Goal: Task Accomplishment & Management: Use online tool/utility

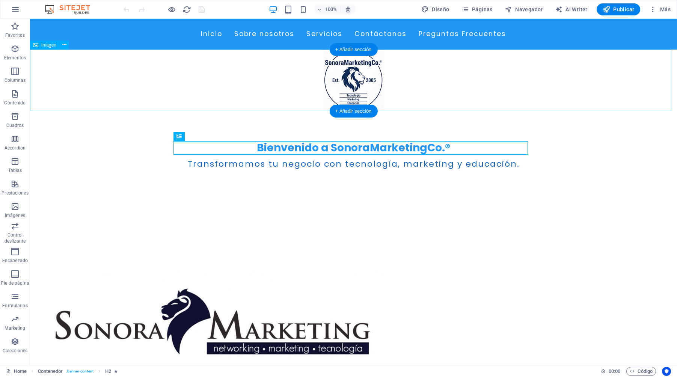
click at [340, 91] on figure at bounding box center [353, 81] width 647 height 62
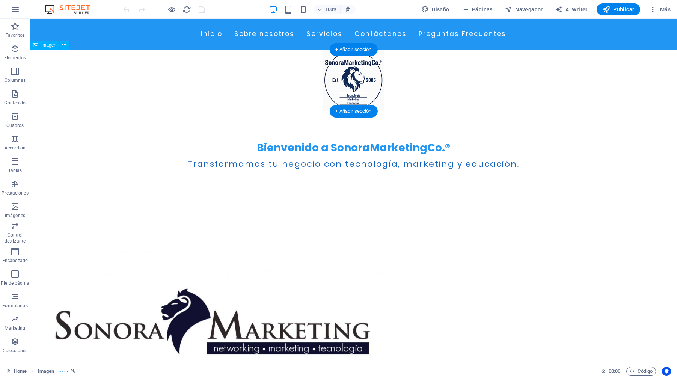
click at [340, 91] on figure at bounding box center [353, 81] width 647 height 62
select select "px"
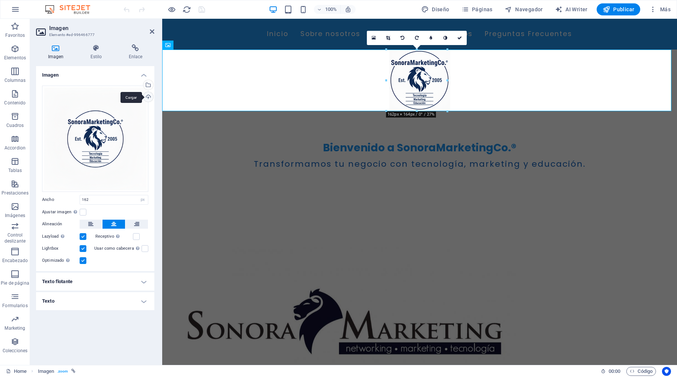
click at [148, 98] on div "Cargar" at bounding box center [147, 97] width 11 height 11
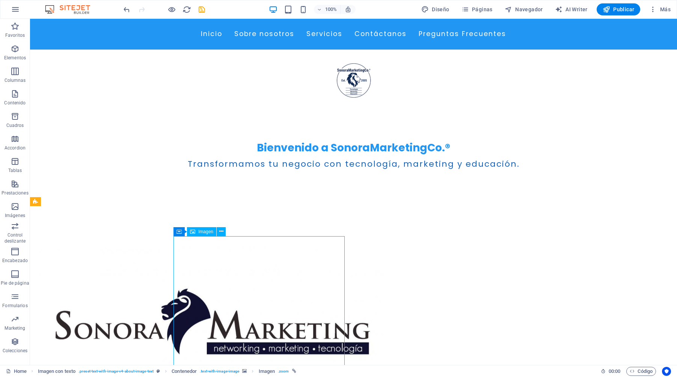
select select "px"
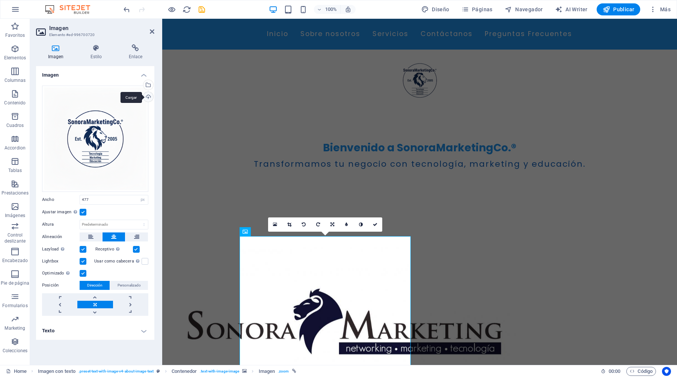
click at [148, 99] on div "Cargar" at bounding box center [147, 97] width 11 height 11
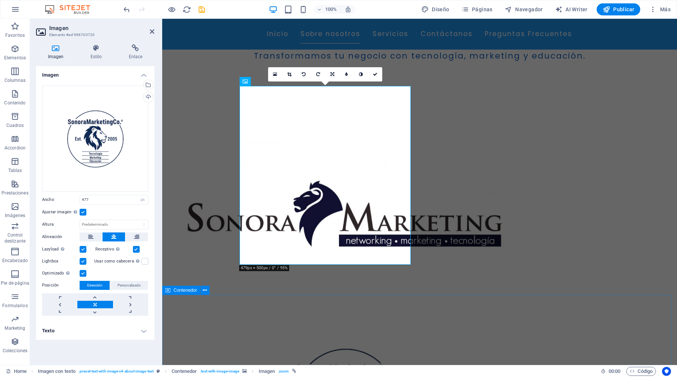
scroll to position [150, 0]
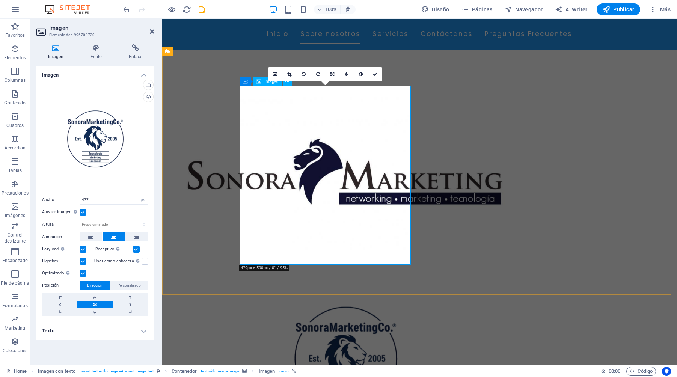
click at [274, 265] on figure at bounding box center [345, 358] width 355 height 187
click at [268, 265] on figure at bounding box center [345, 358] width 355 height 187
click at [95, 298] on link at bounding box center [94, 297] width 35 height 8
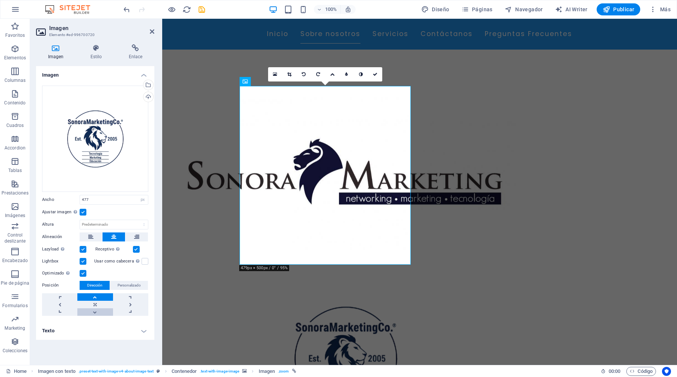
click at [96, 313] on link at bounding box center [94, 312] width 35 height 8
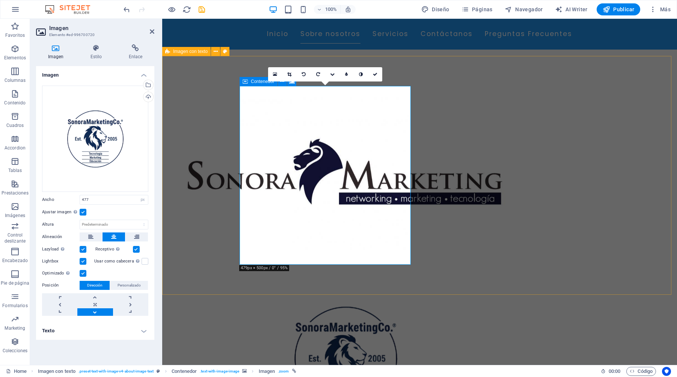
click at [203, 59] on div "Acerca de Nosotros En SonoraMarketingCo.® , promovemos el crecimiento de empres…" at bounding box center [419, 327] width 515 height 542
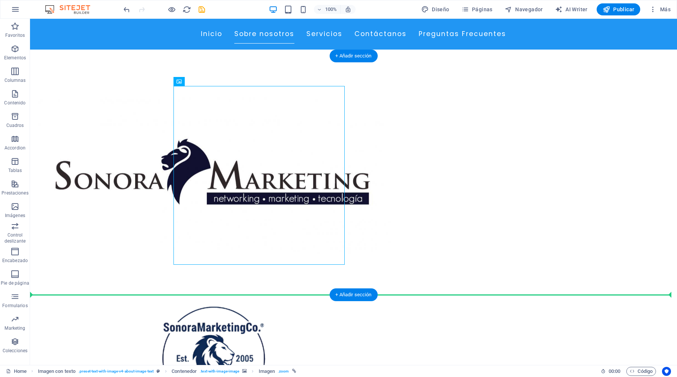
drag, startPoint x: 331, startPoint y: 185, endPoint x: 359, endPoint y: 271, distance: 90.3
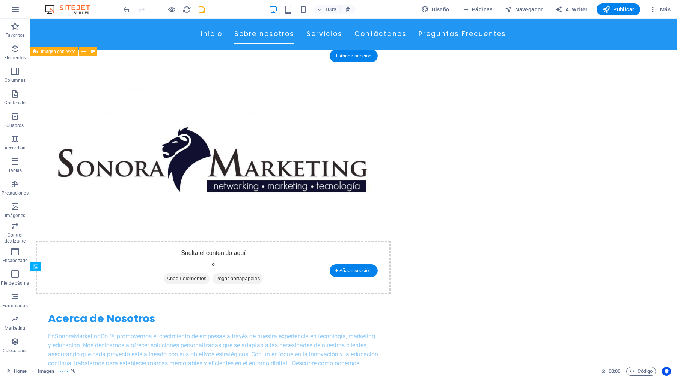
click at [286, 168] on figure at bounding box center [213, 163] width 355 height 155
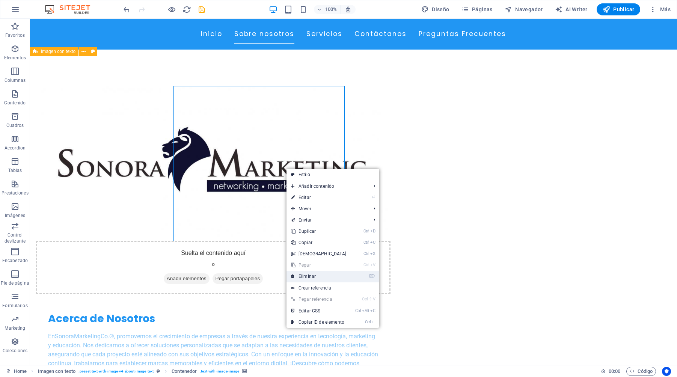
click at [317, 277] on link "⌦ Eliminar" at bounding box center [319, 276] width 65 height 11
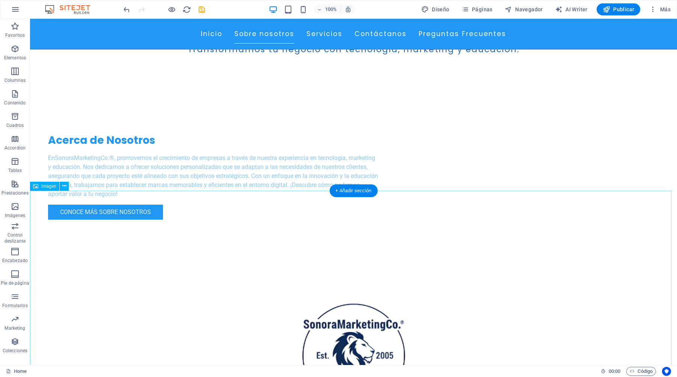
scroll to position [188, 0]
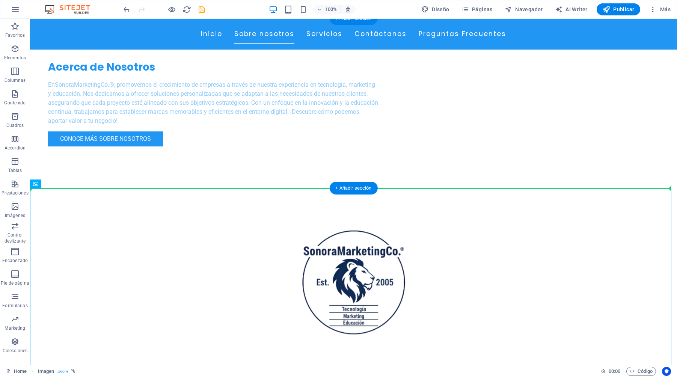
drag, startPoint x: 350, startPoint y: 277, endPoint x: 137, endPoint y: 117, distance: 266.3
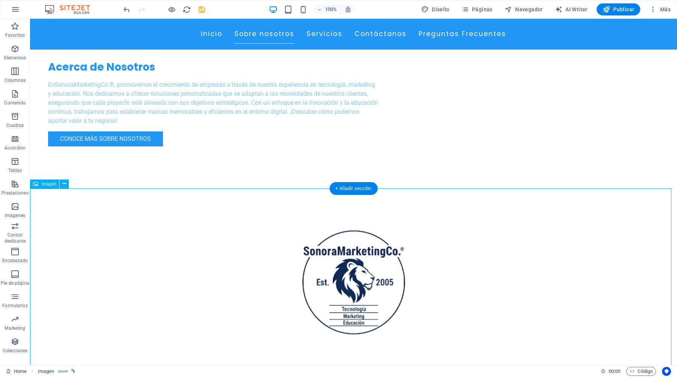
click at [359, 273] on figure at bounding box center [353, 282] width 647 height 187
select select "px"
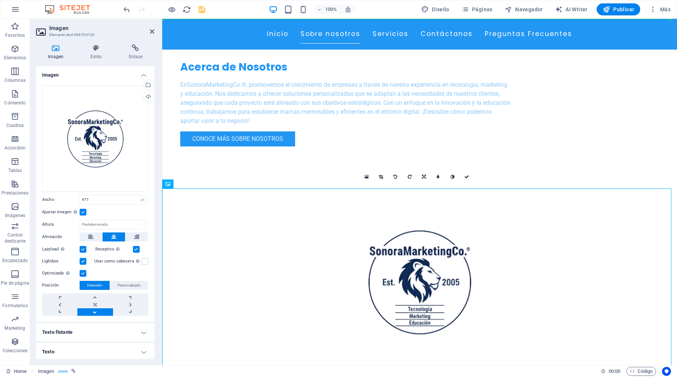
drag, startPoint x: 408, startPoint y: 266, endPoint x: 237, endPoint y: 103, distance: 236.5
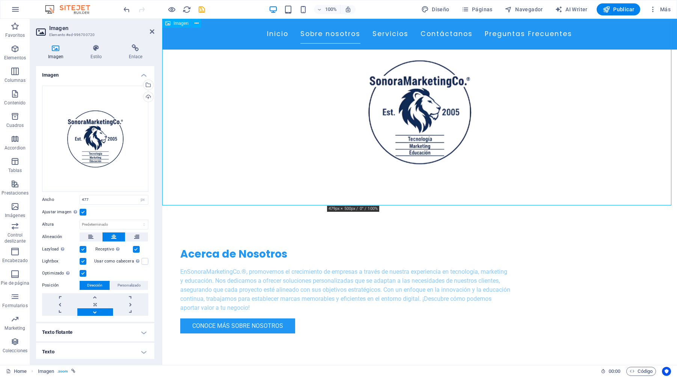
click at [398, 124] on figure at bounding box center [419, 111] width 515 height 187
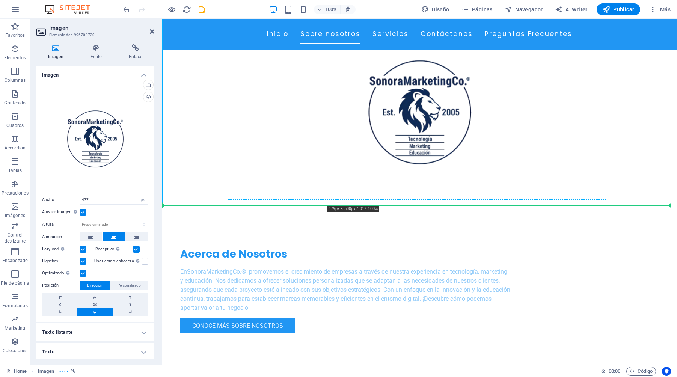
drag, startPoint x: 400, startPoint y: 123, endPoint x: 245, endPoint y: 289, distance: 227.0
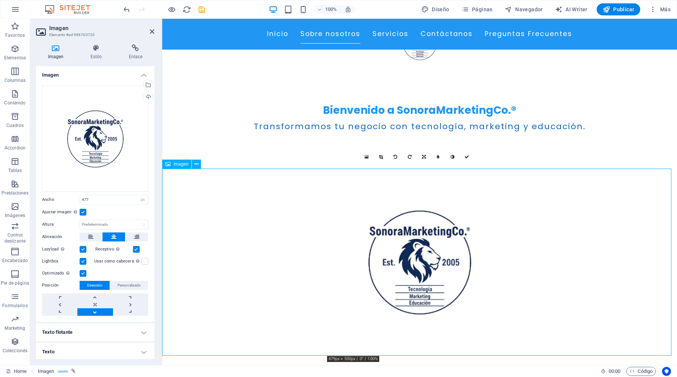
scroll to position [225, 0]
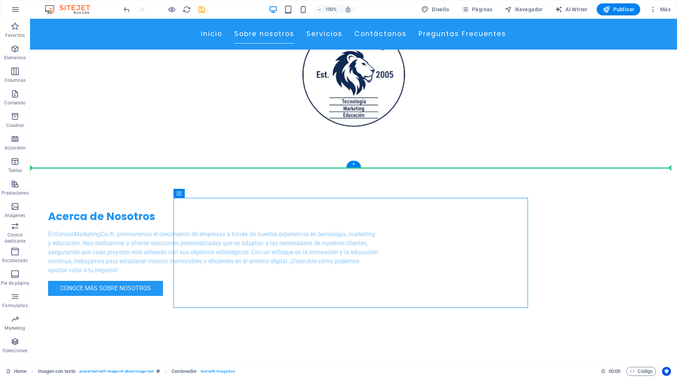
drag, startPoint x: 292, startPoint y: 214, endPoint x: 453, endPoint y: 90, distance: 202.8
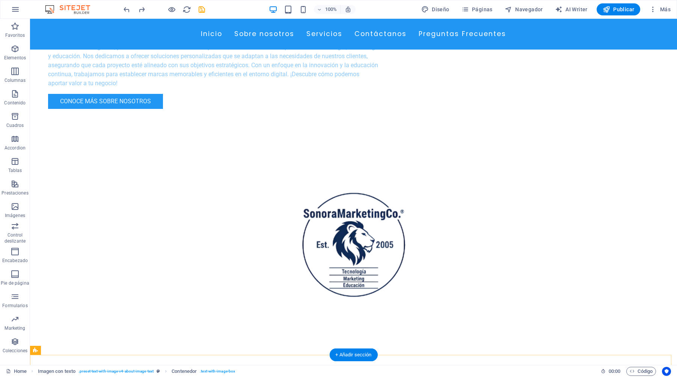
scroll to position [38, 0]
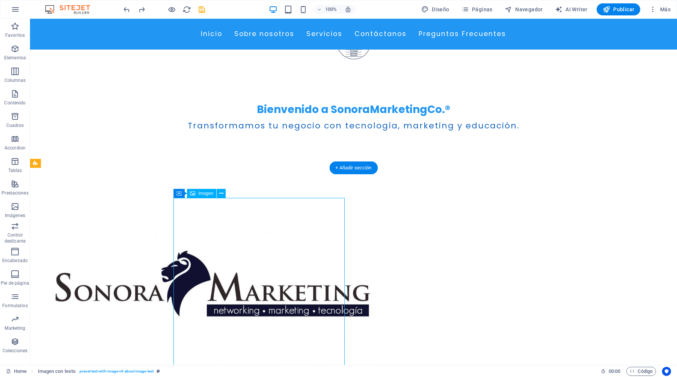
select select "px"
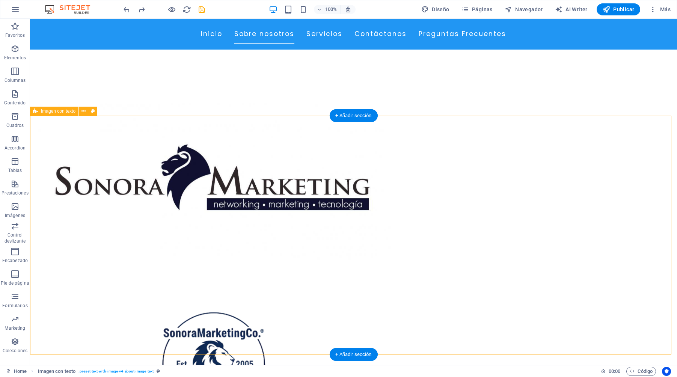
scroll to position [151, 0]
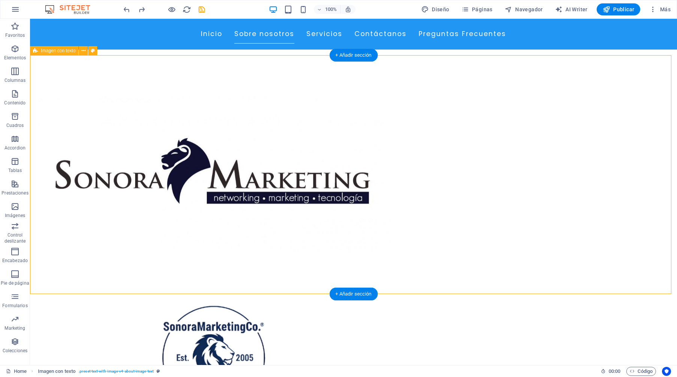
click at [349, 178] on div "Acerca de Nosotros En SonoraMarketingCo.® , promovemos el crecimiento de empres…" at bounding box center [353, 326] width 647 height 542
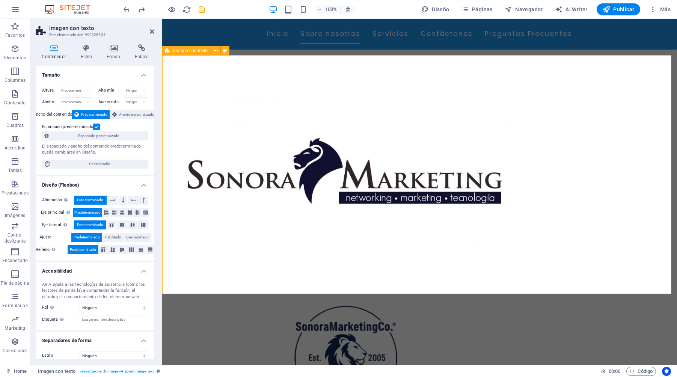
click at [210, 178] on div "Acerca de Nosotros En SonoraMarketingCo.® , promovemos el crecimiento de empres…" at bounding box center [419, 326] width 515 height 542
click at [112, 50] on icon at bounding box center [113, 48] width 25 height 8
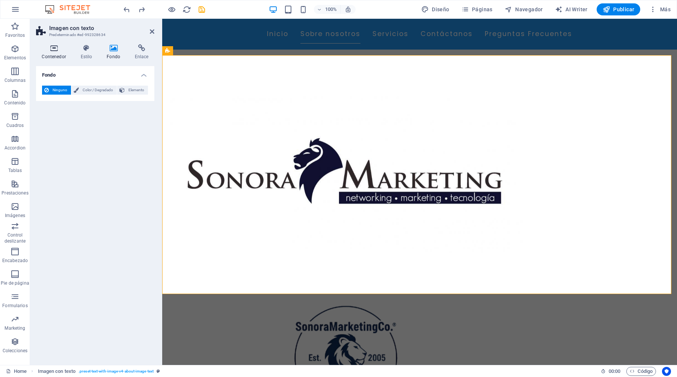
click at [57, 51] on icon at bounding box center [54, 48] width 36 height 8
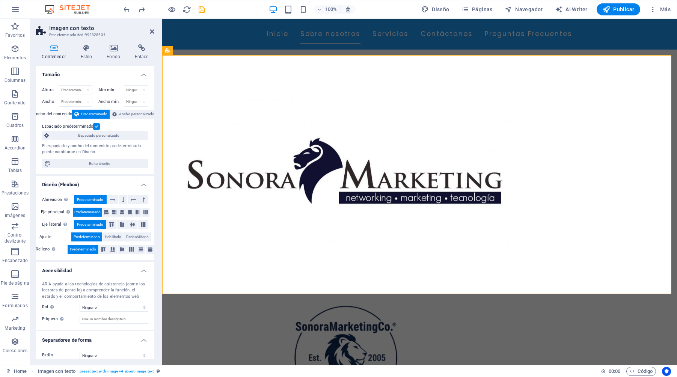
scroll to position [0, 0]
click at [198, 165] on div "Acerca de Nosotros En SonoraMarketingCo.® , promovemos el crecimiento de empres…" at bounding box center [419, 326] width 515 height 542
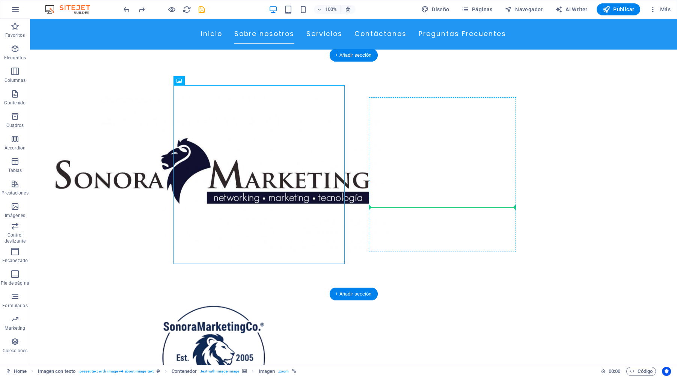
drag, startPoint x: 132, startPoint y: 175, endPoint x: 374, endPoint y: 178, distance: 242.0
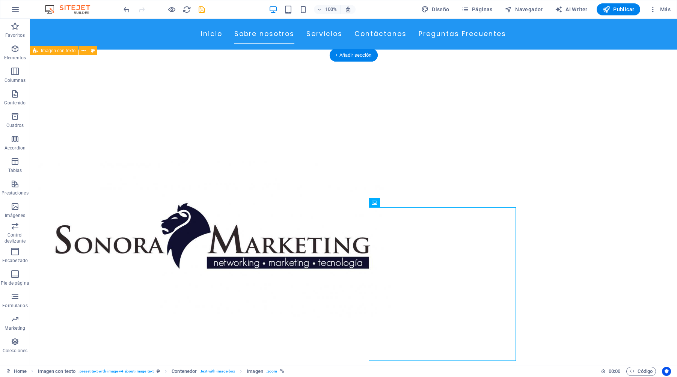
click at [277, 244] on figure at bounding box center [213, 239] width 355 height 309
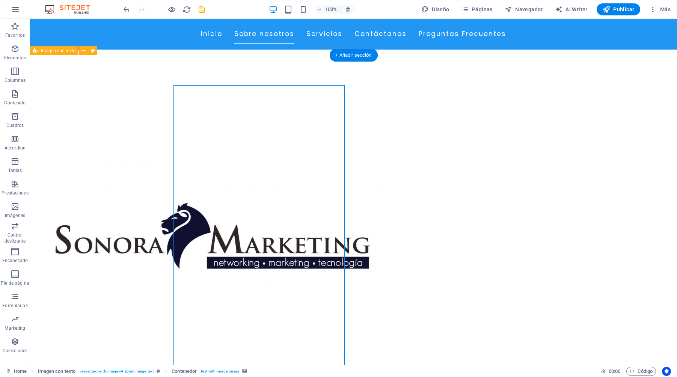
click at [277, 244] on figure at bounding box center [213, 239] width 355 height 309
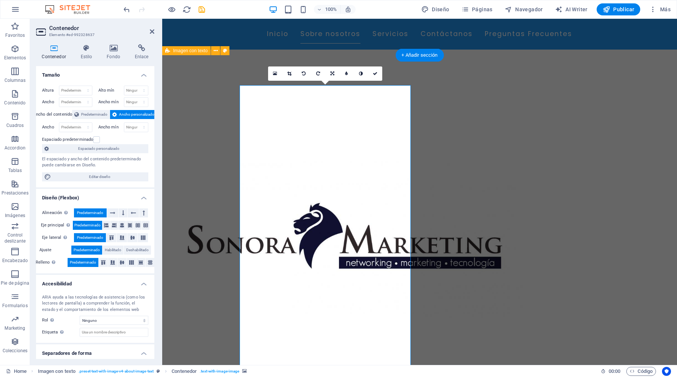
click at [286, 245] on figure at bounding box center [345, 239] width 355 height 309
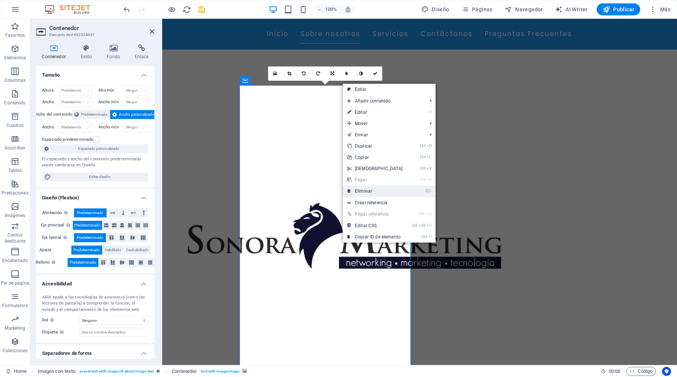
click at [362, 192] on link "⌦ Eliminar" at bounding box center [375, 191] width 65 height 11
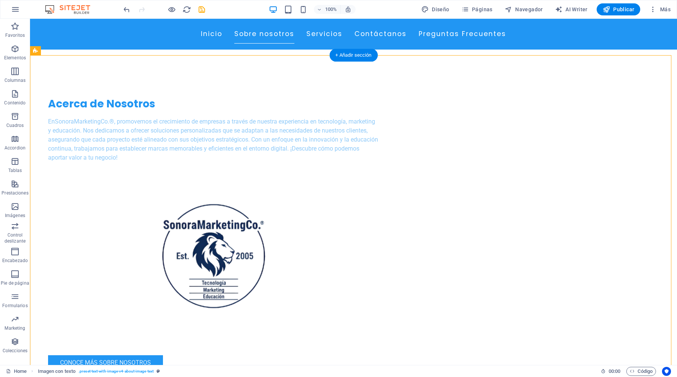
drag, startPoint x: 351, startPoint y: 246, endPoint x: 360, endPoint y: 256, distance: 13.0
click at [360, 256] on figure at bounding box center [213, 255] width 331 height 187
click at [359, 256] on figure at bounding box center [213, 255] width 331 height 187
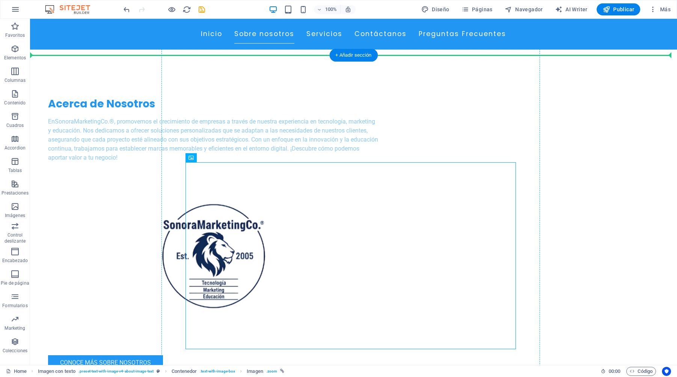
drag, startPoint x: 359, startPoint y: 256, endPoint x: 175, endPoint y: 143, distance: 215.4
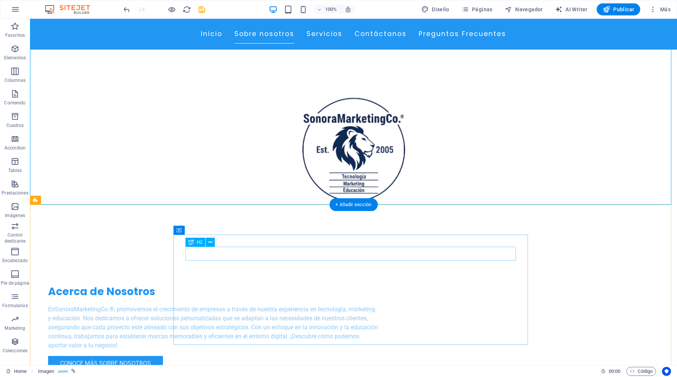
scroll to position [301, 0]
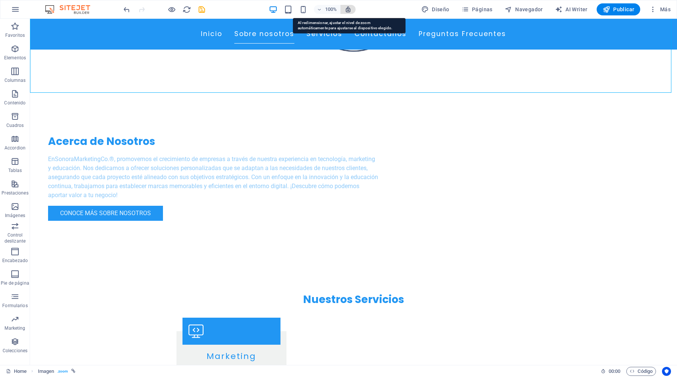
click at [349, 9] on icon "button" at bounding box center [348, 9] width 7 height 7
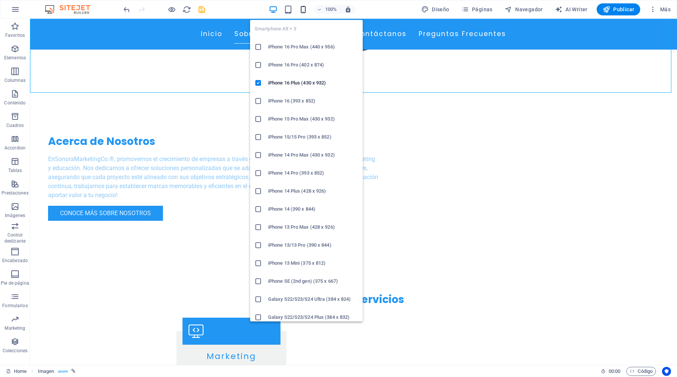
click at [302, 9] on icon "button" at bounding box center [303, 9] width 9 height 9
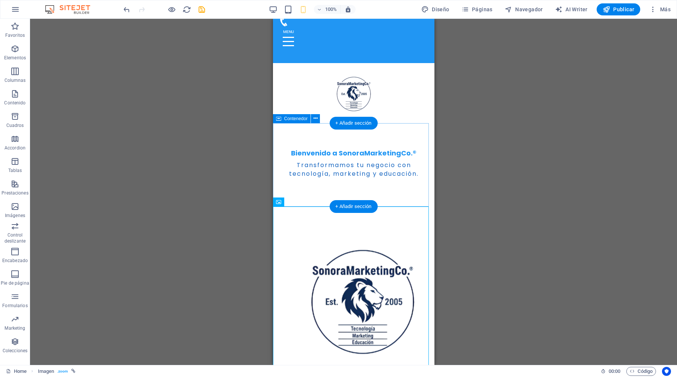
scroll to position [0, 0]
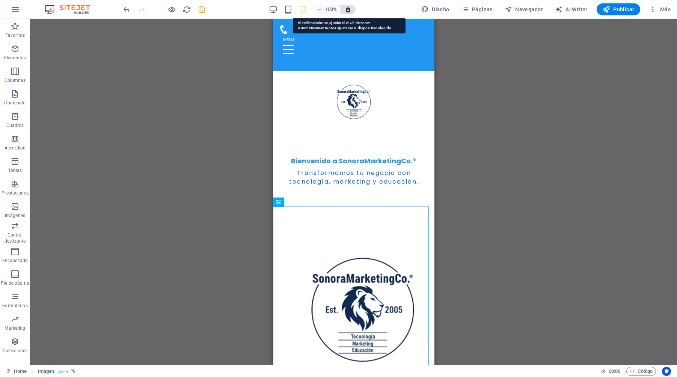
click at [349, 6] on icon "button" at bounding box center [348, 9] width 7 height 7
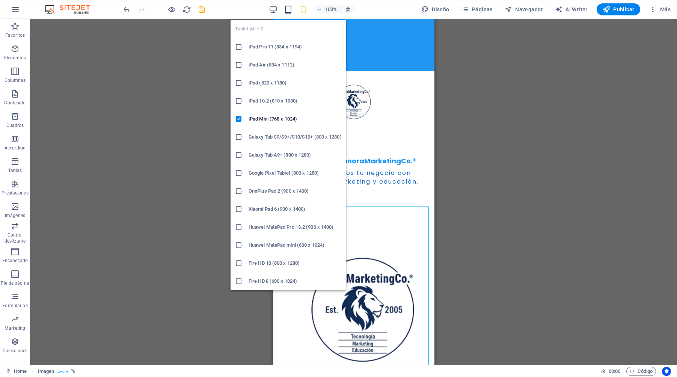
click at [289, 12] on icon "button" at bounding box center [288, 9] width 9 height 9
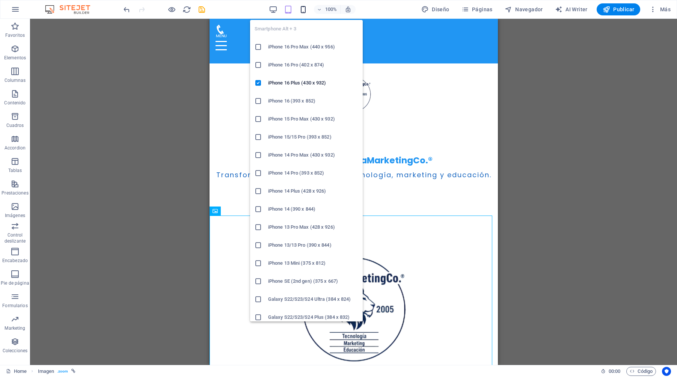
click at [305, 10] on icon "button" at bounding box center [303, 9] width 9 height 9
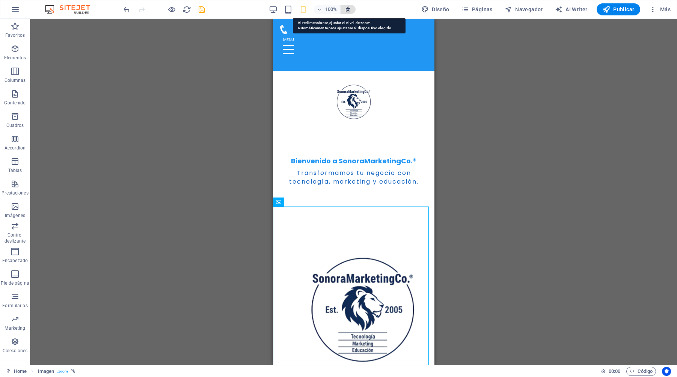
click at [351, 9] on icon "button" at bounding box center [348, 9] width 7 height 7
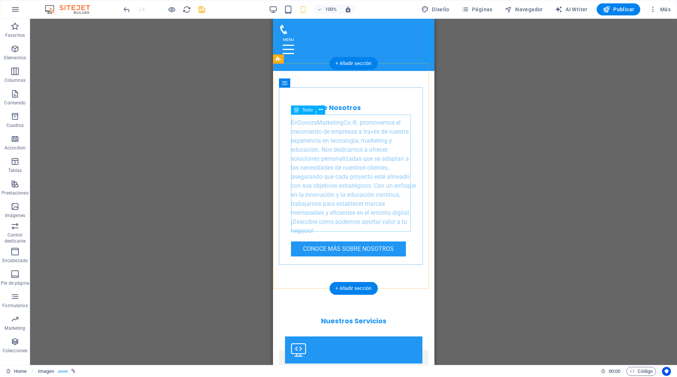
scroll to position [338, 0]
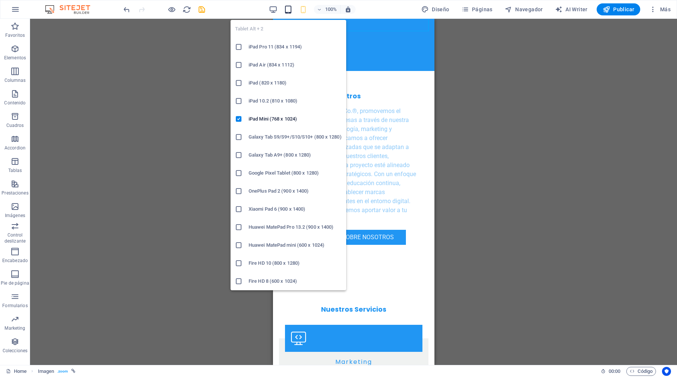
click at [289, 11] on icon "button" at bounding box center [288, 9] width 9 height 9
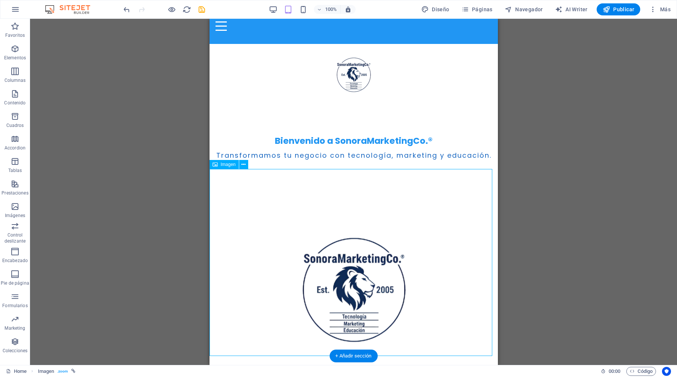
scroll to position [0, 0]
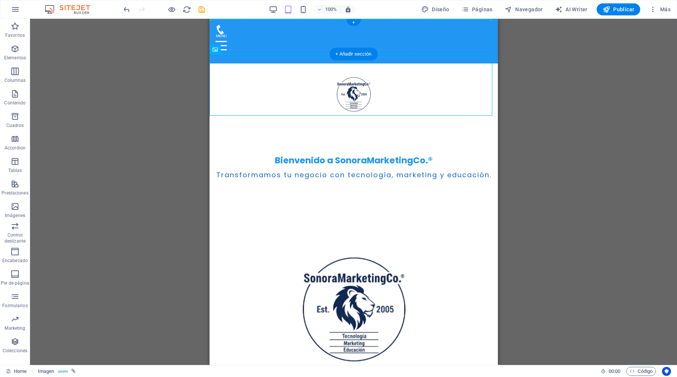
drag, startPoint x: 344, startPoint y: 87, endPoint x: 241, endPoint y: 36, distance: 114.4
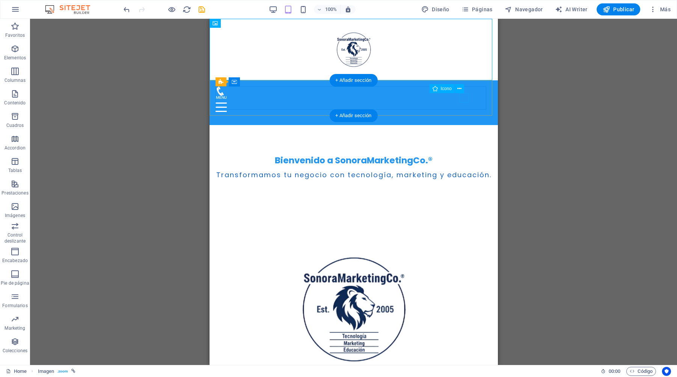
click at [463, 96] on figure at bounding box center [350, 90] width 271 height 9
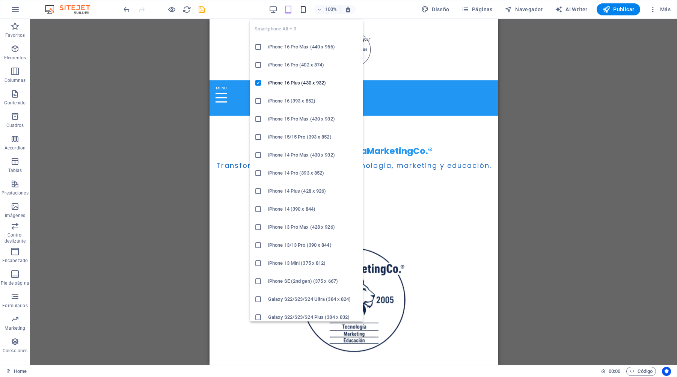
click at [305, 10] on icon "button" at bounding box center [303, 9] width 9 height 9
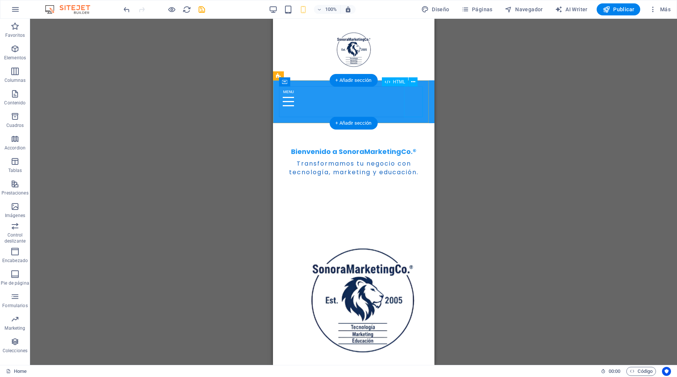
click at [414, 101] on div at bounding box center [354, 101] width 150 height 31
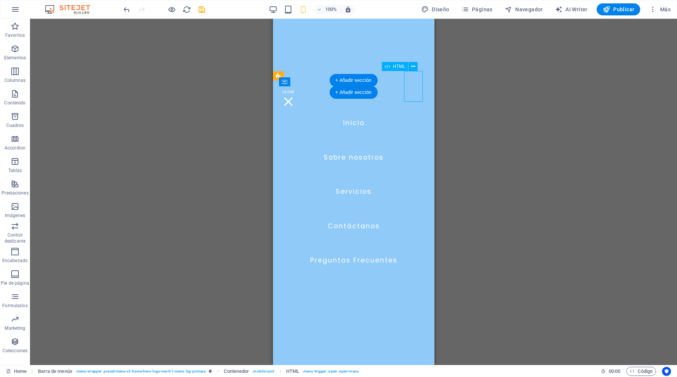
click at [298, 92] on div at bounding box center [288, 101] width 19 height 31
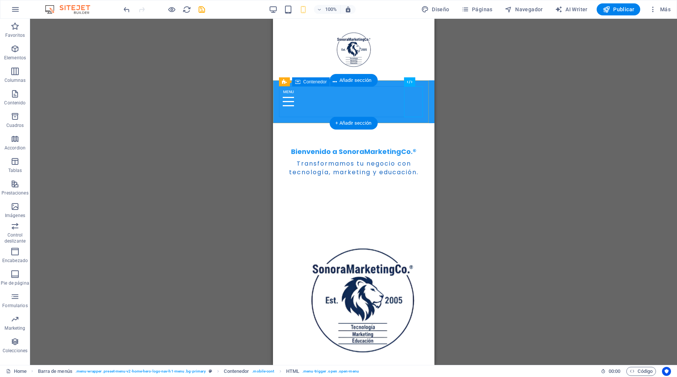
click at [342, 103] on div at bounding box center [354, 101] width 150 height 31
click at [343, 99] on div at bounding box center [354, 101] width 150 height 31
click at [315, 83] on span "Contenedor" at bounding box center [316, 82] width 24 height 5
click at [341, 96] on div at bounding box center [354, 101] width 150 height 31
click at [351, 79] on div "+ Añadir sección" at bounding box center [354, 80] width 48 height 13
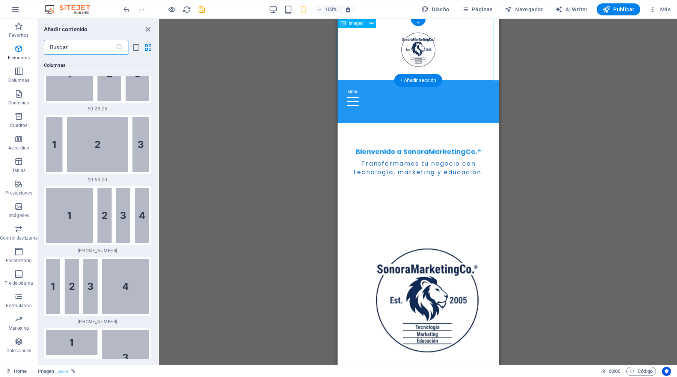
scroll to position [2301, 0]
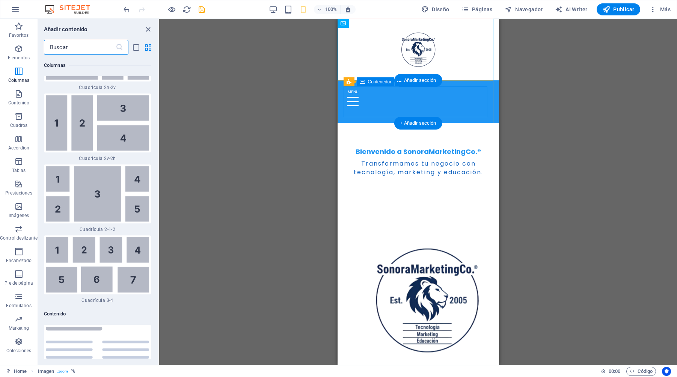
click at [391, 103] on div at bounding box center [418, 101] width 150 height 31
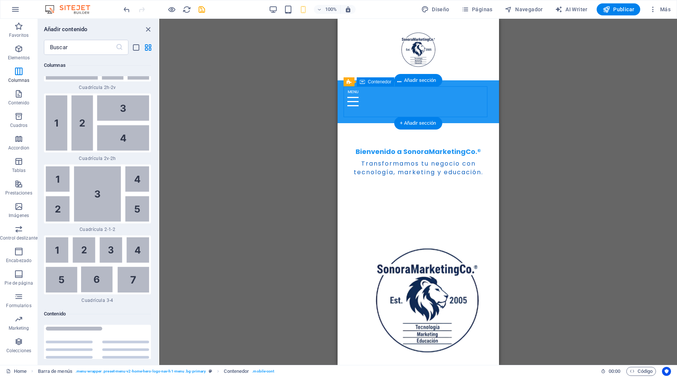
click at [391, 103] on div at bounding box center [418, 101] width 150 height 31
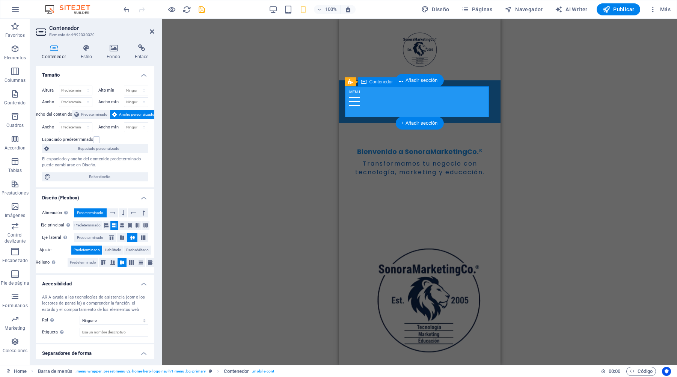
click at [391, 103] on div at bounding box center [420, 101] width 150 height 31
click at [16, 70] on icon "button" at bounding box center [15, 71] width 9 height 9
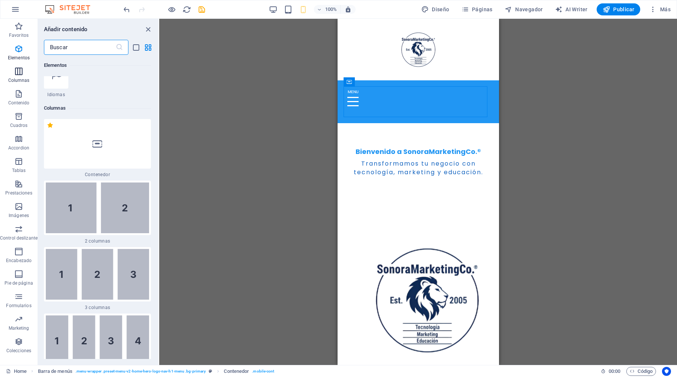
scroll to position [434, 0]
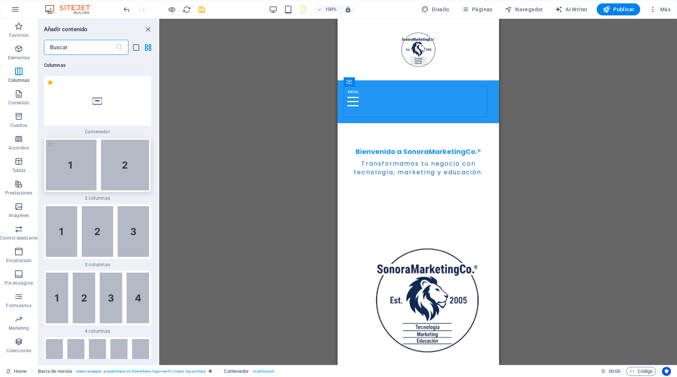
click at [124, 166] on img at bounding box center [97, 165] width 103 height 51
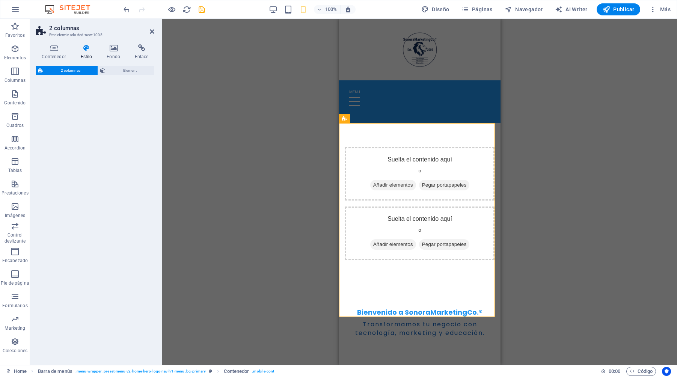
select select "rem"
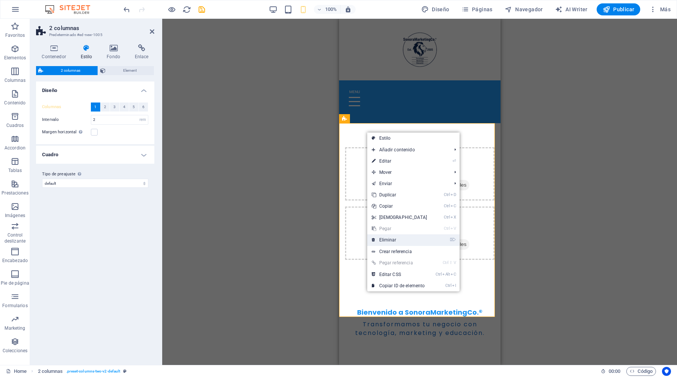
click at [395, 239] on link "⌦ Eliminar" at bounding box center [399, 239] width 65 height 11
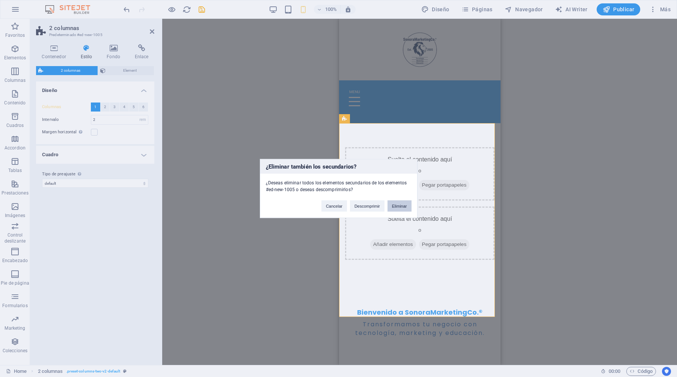
click at [404, 205] on button "Eliminar" at bounding box center [400, 206] width 24 height 11
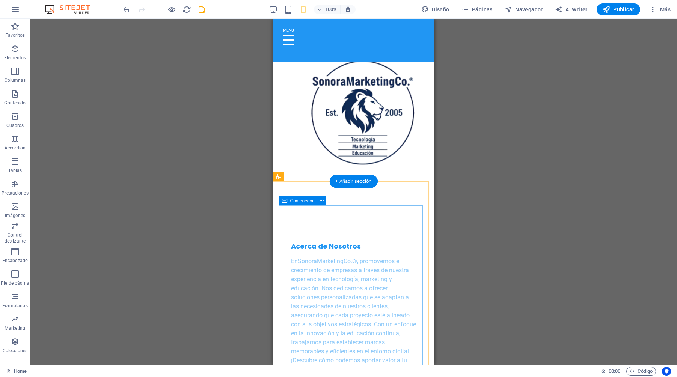
scroll to position [0, 0]
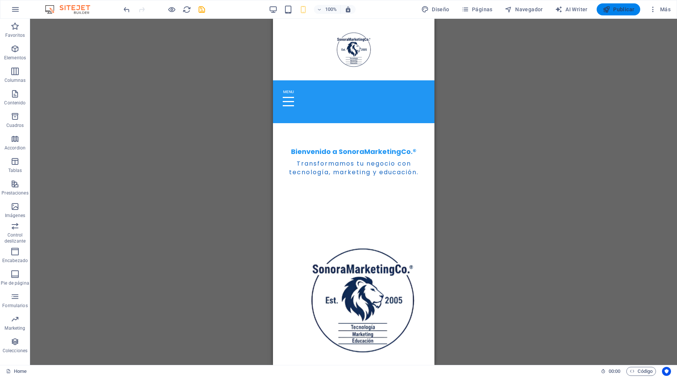
click at [621, 8] on span "Publicar" at bounding box center [619, 10] width 32 height 8
checkbox input "false"
